Goal: Task Accomplishment & Management: Manage account settings

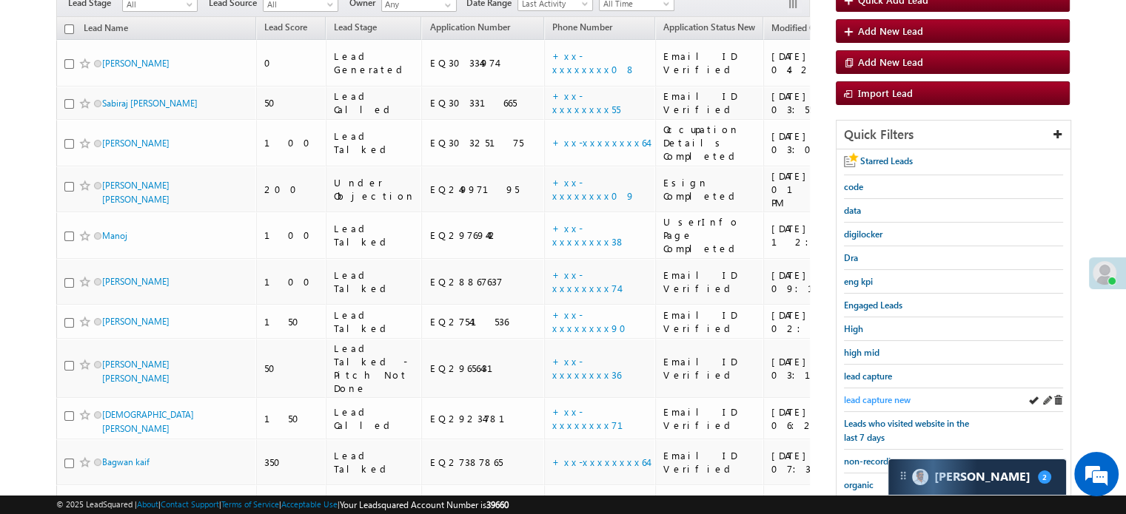
click at [888, 398] on span "lead capture new" at bounding box center [877, 399] width 67 height 11
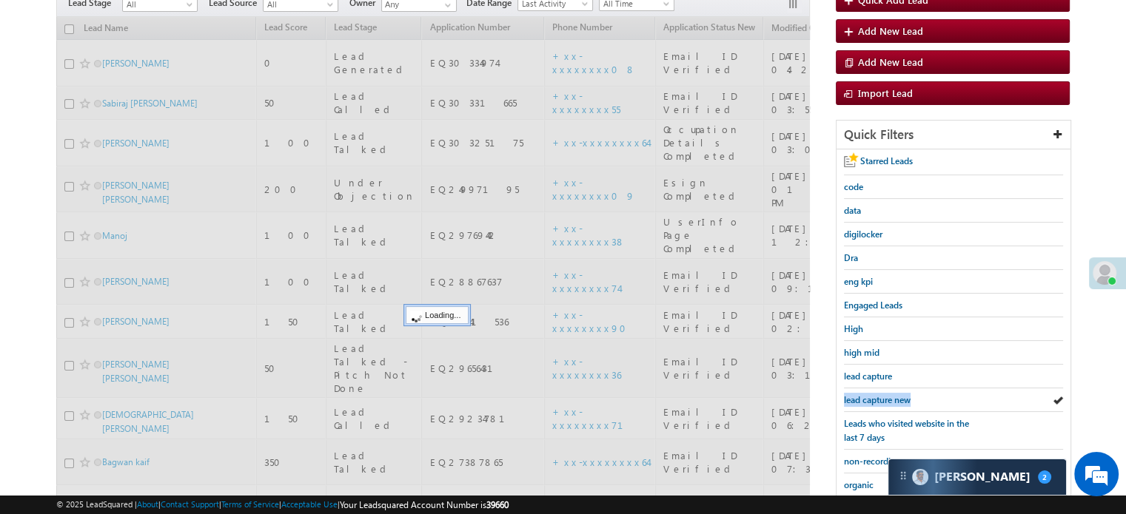
click at [888, 398] on span "lead capture new" at bounding box center [877, 399] width 67 height 11
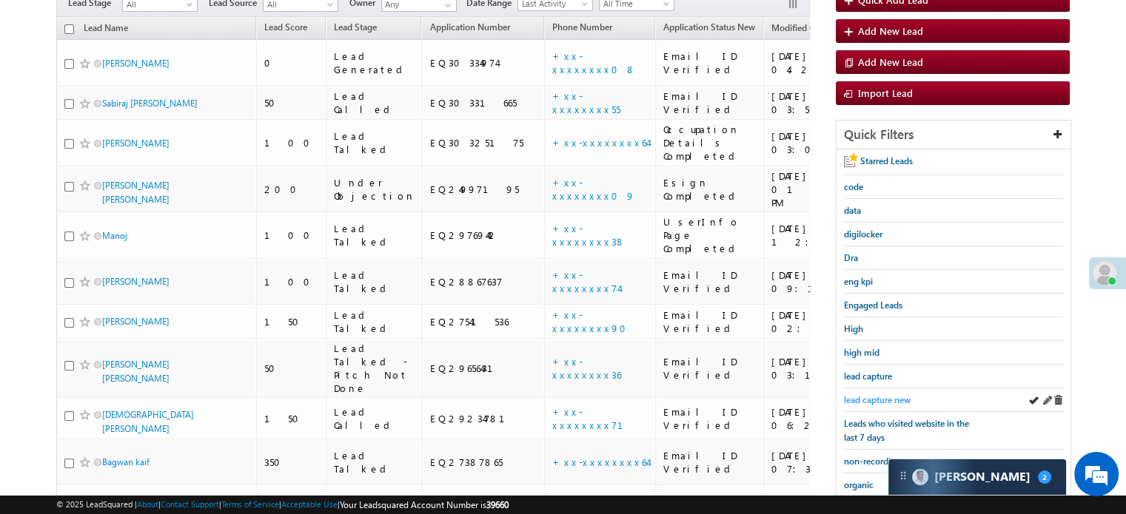
click at [885, 394] on span "lead capture new" at bounding box center [877, 399] width 67 height 11
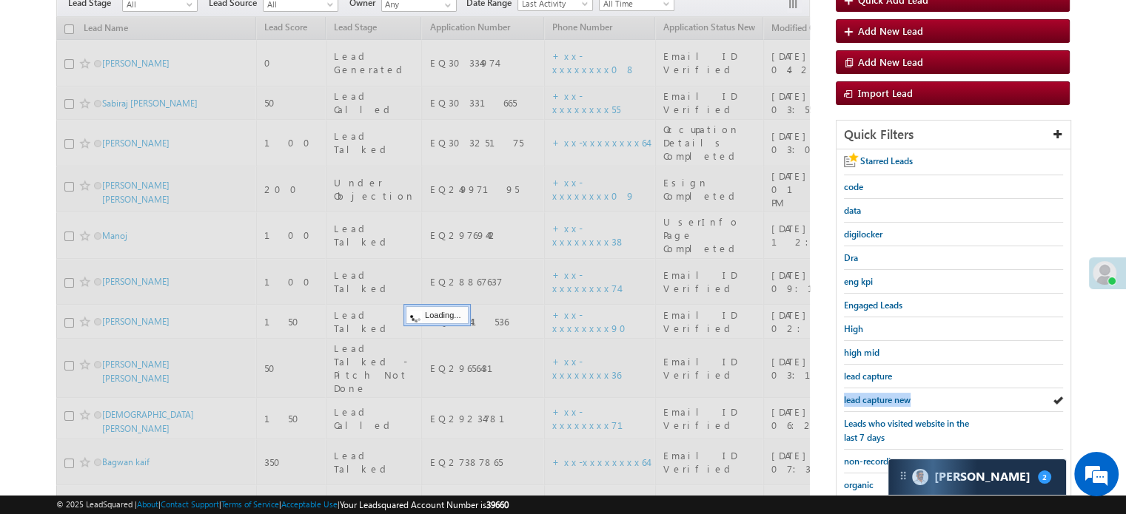
click at [885, 394] on span "lead capture new" at bounding box center [877, 399] width 67 height 11
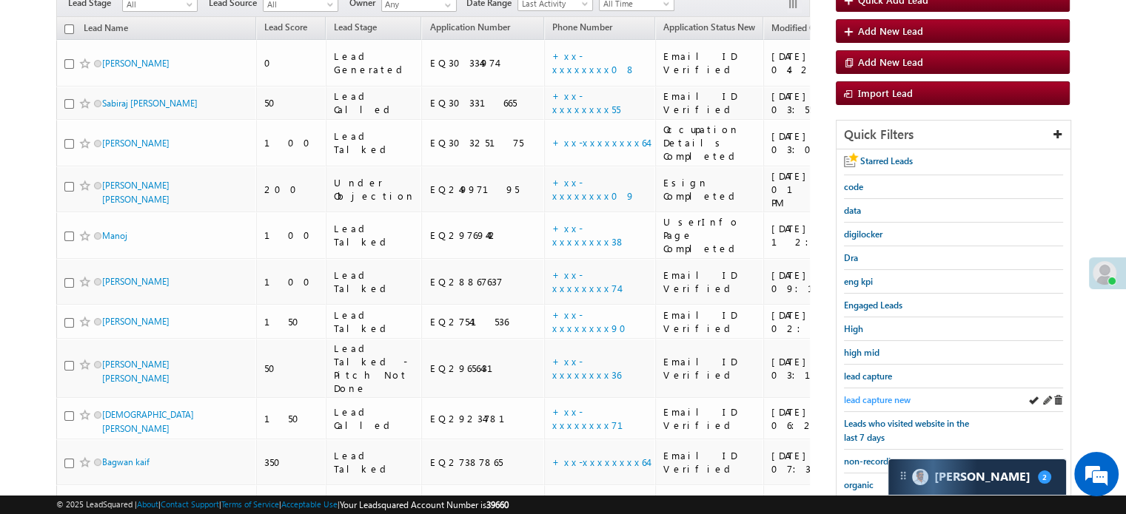
click at [884, 394] on span "lead capture new" at bounding box center [877, 399] width 67 height 11
drag, startPoint x: 862, startPoint y: 396, endPoint x: 816, endPoint y: 402, distance: 46.3
click at [862, 396] on span "lead capture new" at bounding box center [877, 399] width 67 height 11
click at [866, 394] on span "lead capture new" at bounding box center [877, 399] width 67 height 11
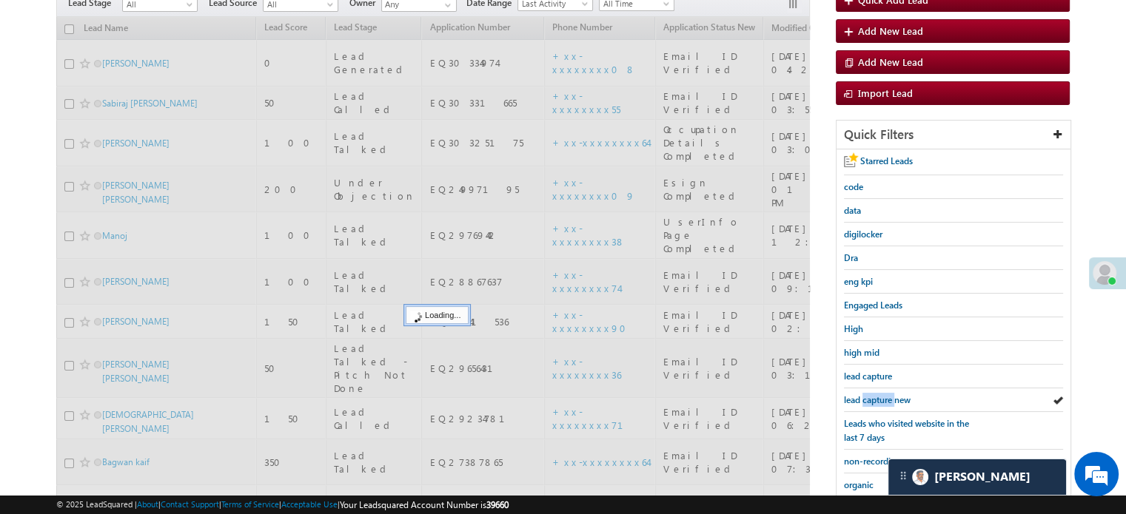
click at [866, 394] on span "lead capture new" at bounding box center [877, 399] width 67 height 11
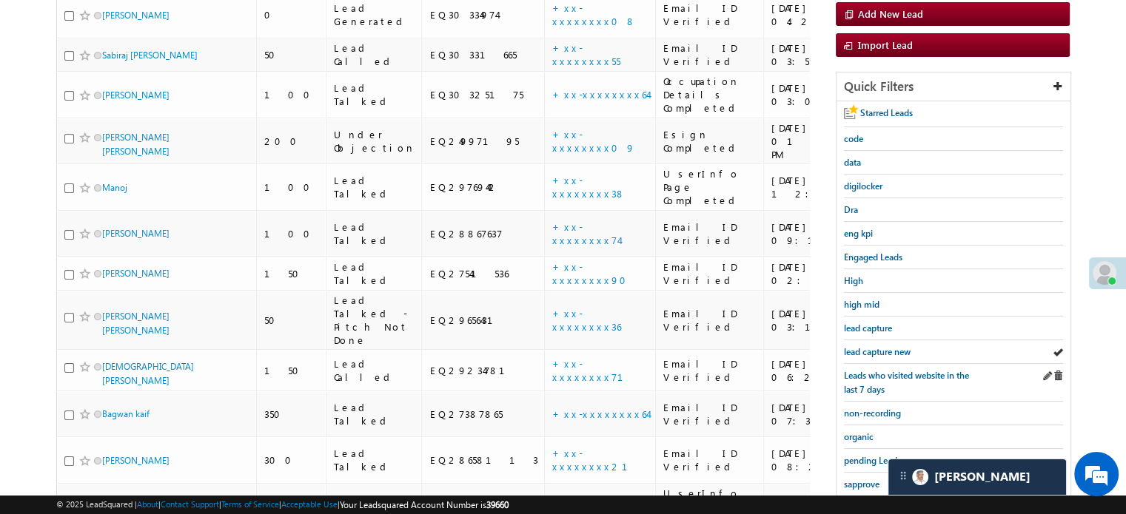
scroll to position [222, 0]
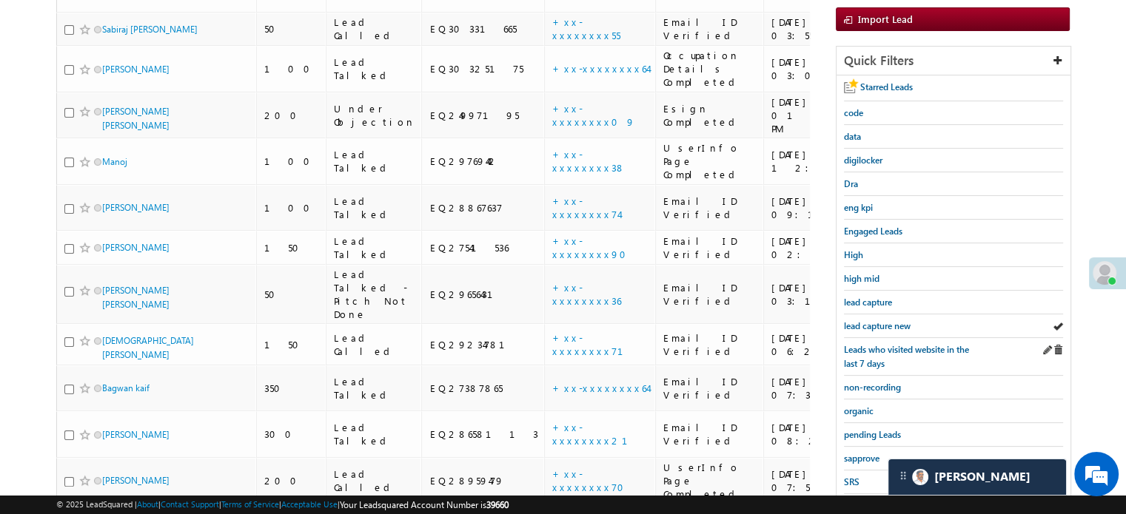
click at [873, 338] on div "Leads who visited website in the last 7 days" at bounding box center [953, 357] width 219 height 38
click at [876, 321] on span "lead capture new" at bounding box center [877, 325] width 67 height 11
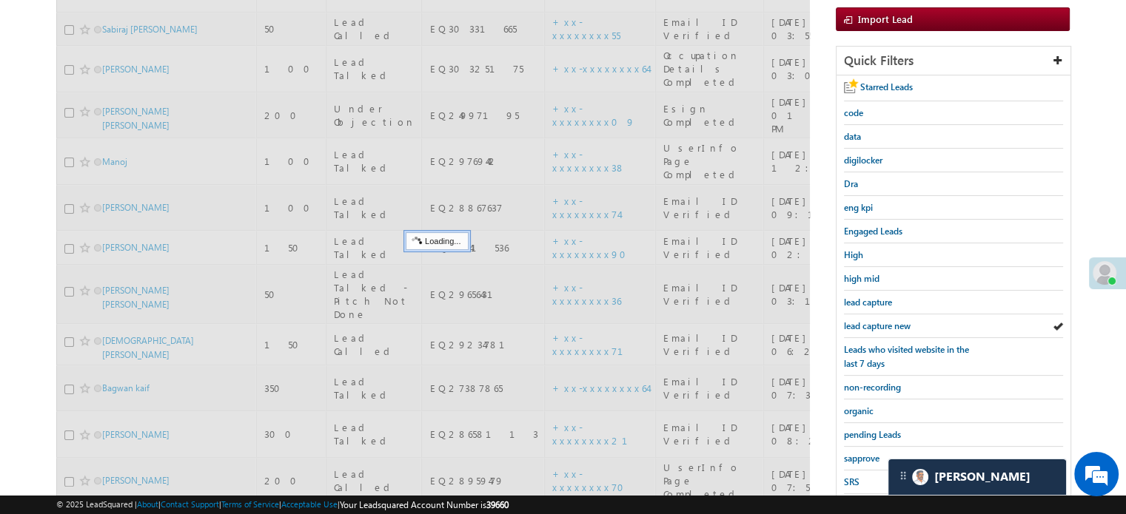
click at [876, 321] on span "lead capture new" at bounding box center [877, 325] width 67 height 11
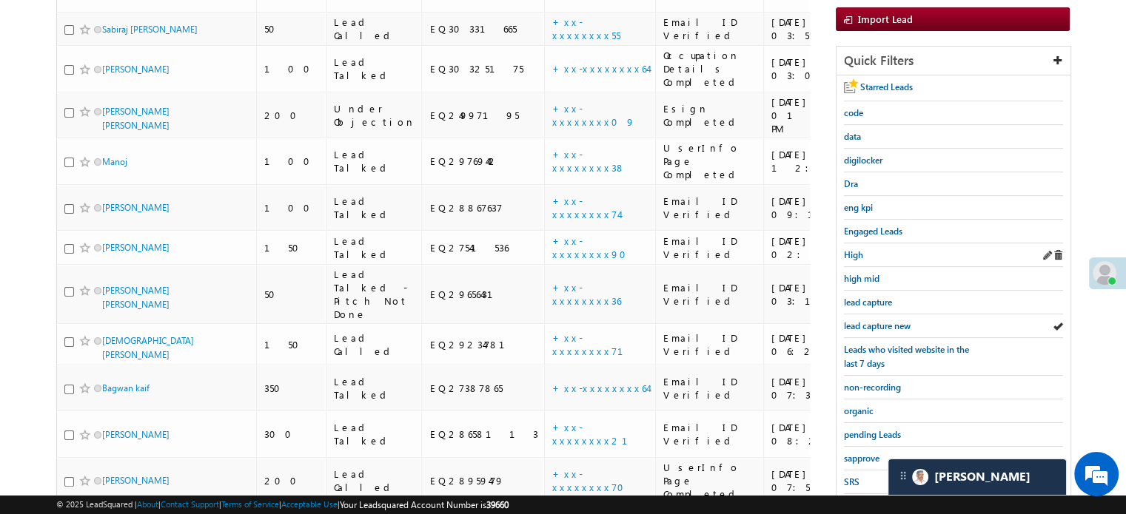
scroll to position [148, 0]
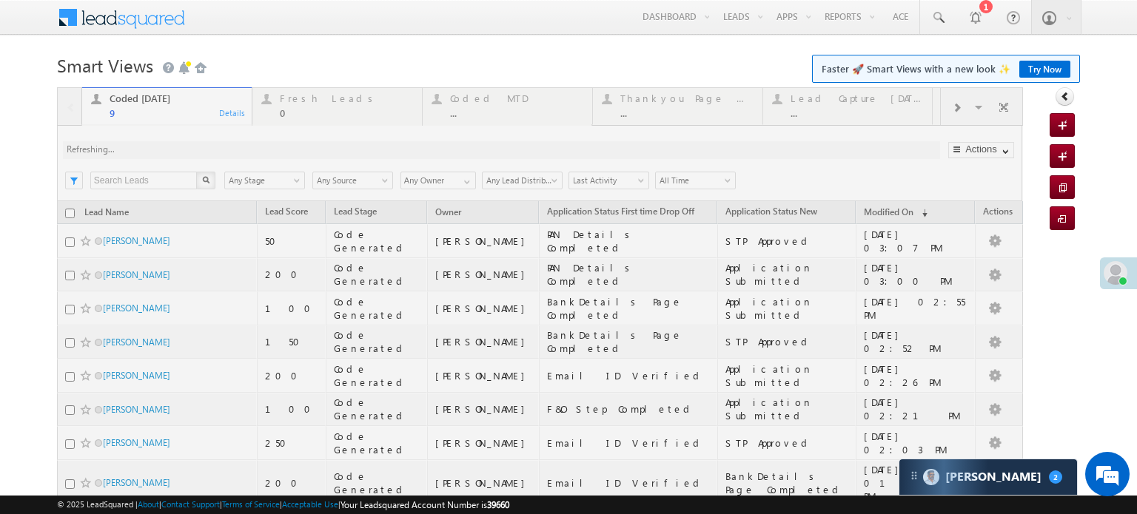
click at [281, 113] on div at bounding box center [540, 354] width 966 height 534
click at [284, 109] on div at bounding box center [540, 354] width 966 height 534
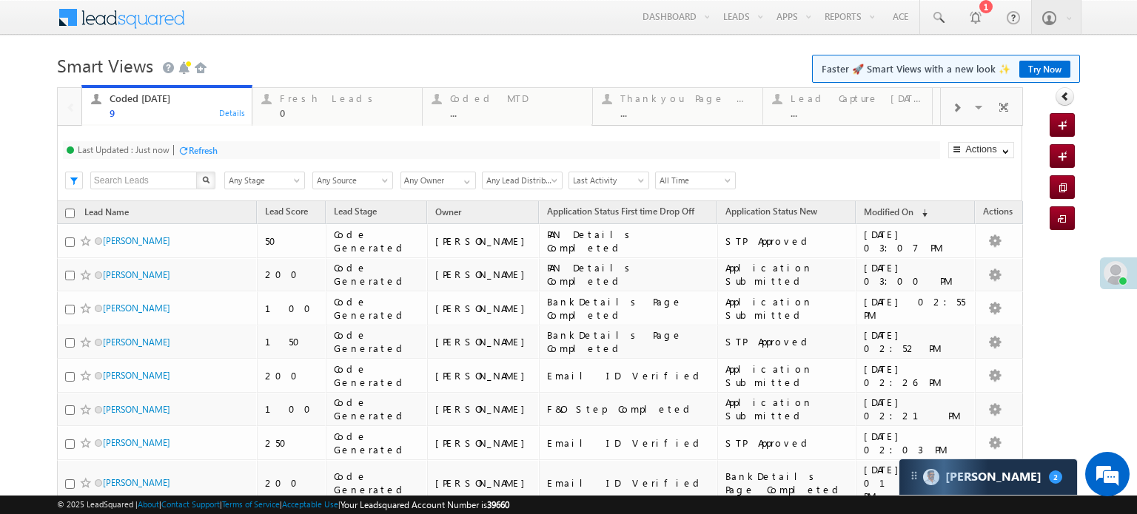
click at [284, 109] on div "0" at bounding box center [346, 112] width 133 height 11
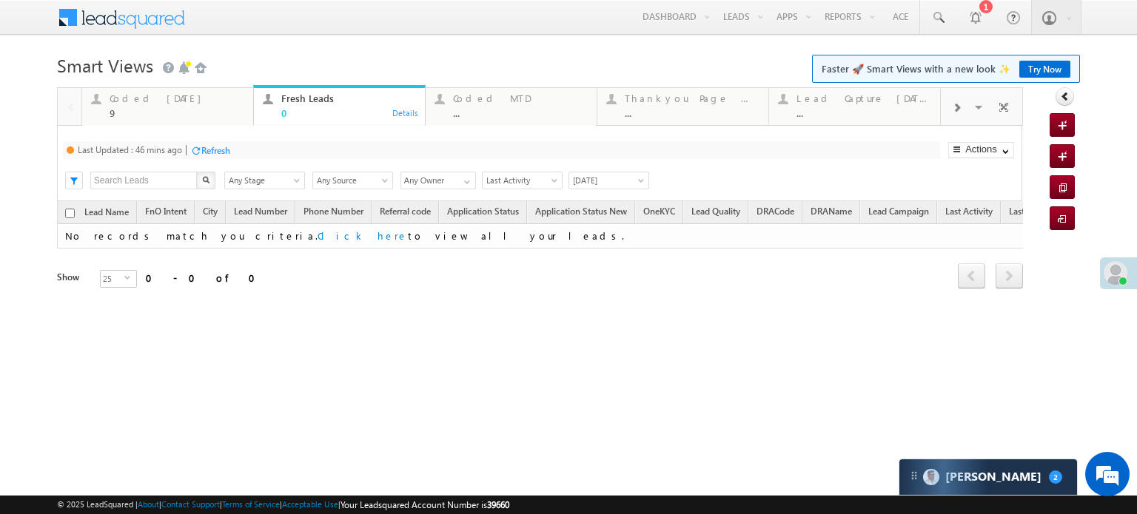
click at [215, 152] on div "Refresh" at bounding box center [215, 150] width 29 height 11
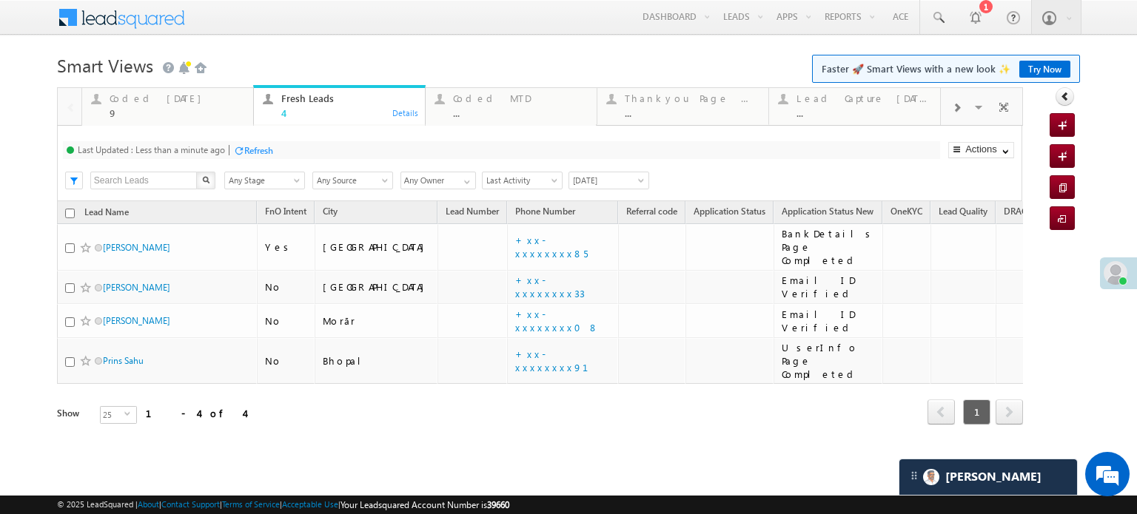
click at [258, 151] on div "Refresh" at bounding box center [258, 150] width 29 height 11
click at [176, 103] on div "Coded [DATE]" at bounding box center [177, 99] width 135 height 12
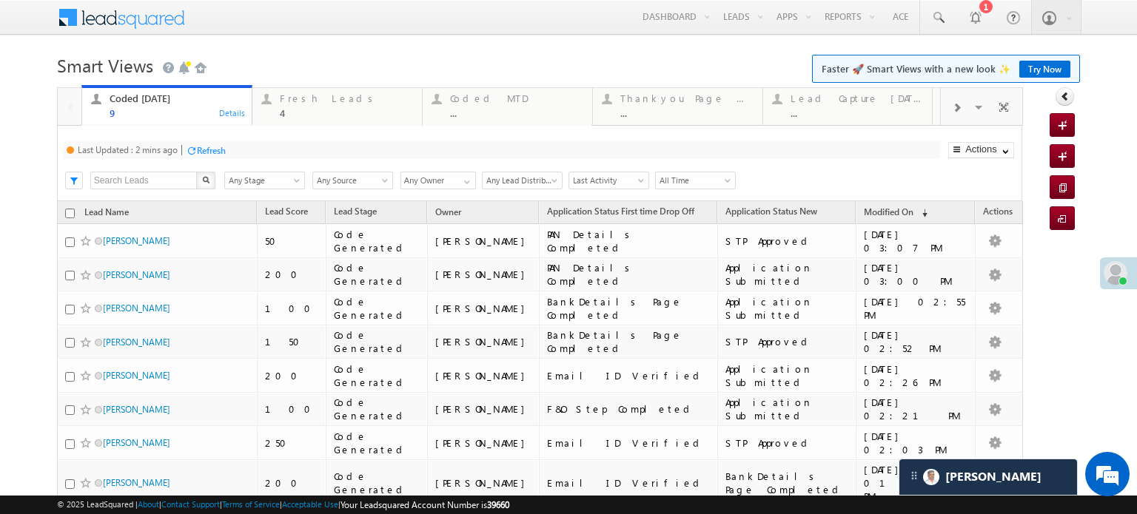
click at [226, 153] on div "Refresh" at bounding box center [211, 150] width 29 height 11
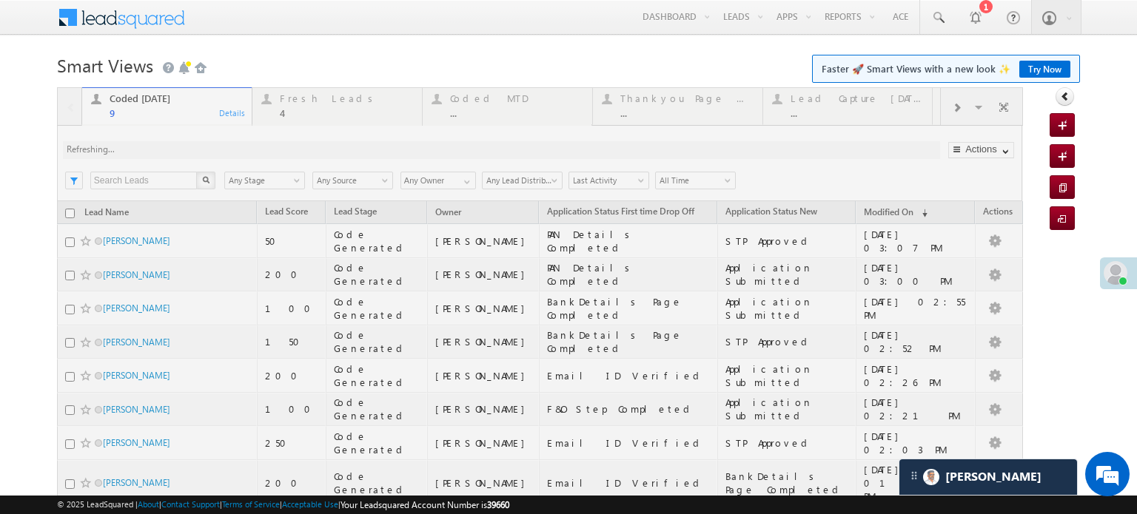
click at [223, 153] on div at bounding box center [540, 354] width 966 height 534
